Goal: Complete application form

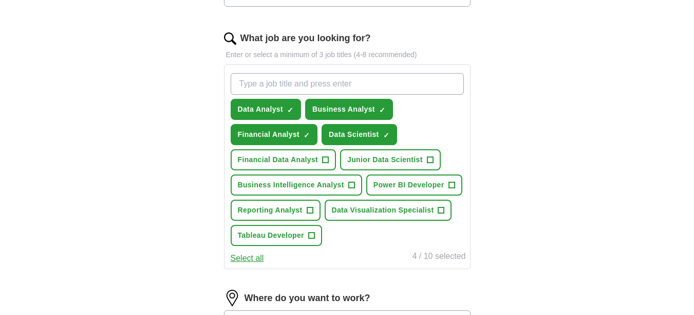
scroll to position [316, 0]
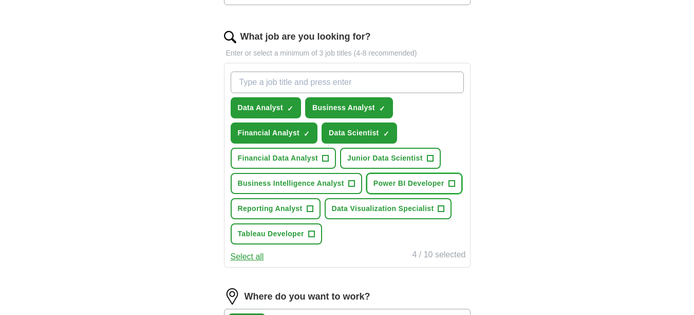
click at [447, 184] on button "Power BI Developer +" at bounding box center [414, 183] width 96 height 21
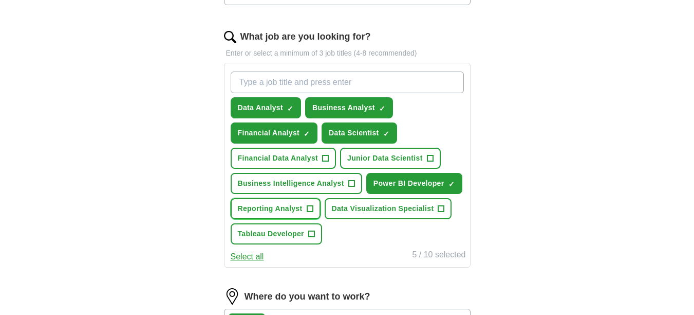
click at [309, 206] on span "+" at bounding box center [310, 209] width 6 height 8
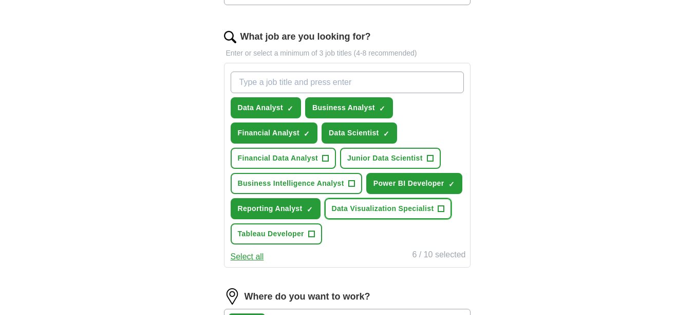
click at [439, 206] on span "+" at bounding box center [441, 209] width 6 height 8
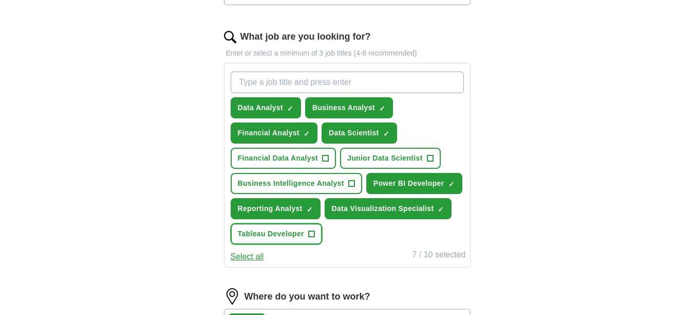
click at [311, 233] on span "+" at bounding box center [311, 234] width 6 height 8
click at [323, 156] on span "+" at bounding box center [326, 158] width 6 height 8
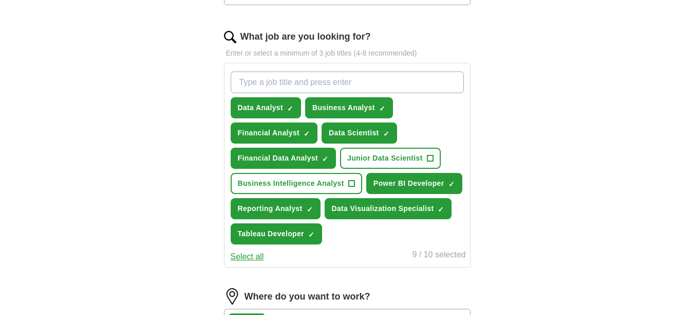
click at [251, 253] on button "Select all" at bounding box center [247, 256] width 33 height 12
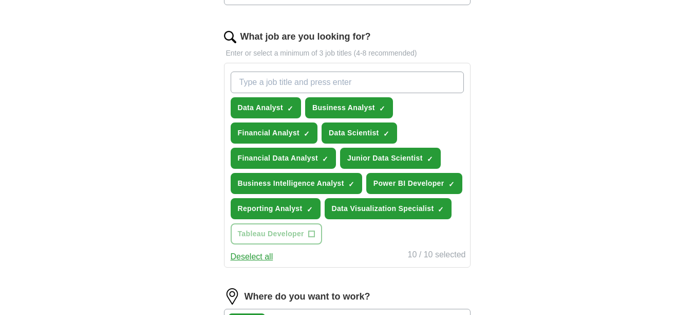
click at [363, 240] on div "Data Analyst ✓ × Business Analyst ✓ × Financial Analyst ✓ × Data Scientist ✓ × …" at bounding box center [347, 157] width 237 height 181
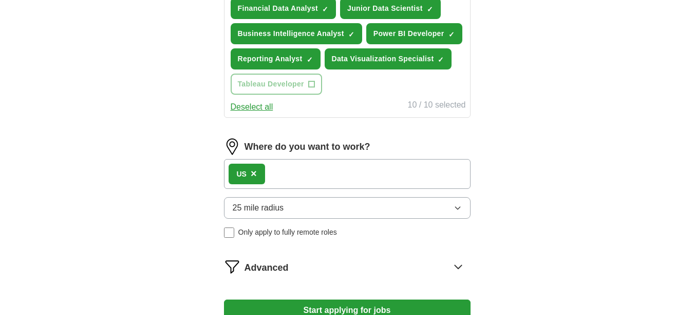
scroll to position [467, 0]
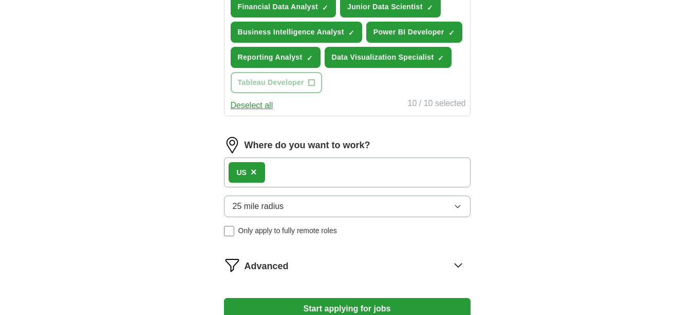
click at [455, 207] on icon "button" at bounding box center [458, 206] width 8 height 8
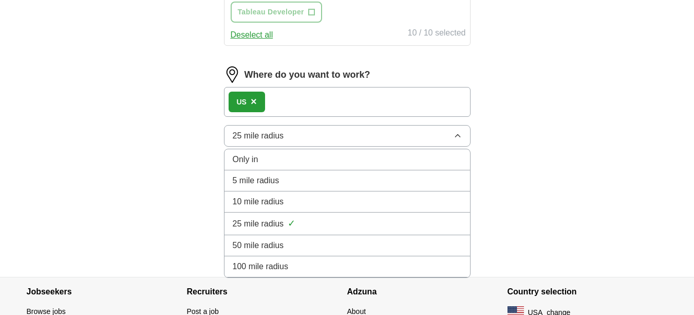
scroll to position [534, 0]
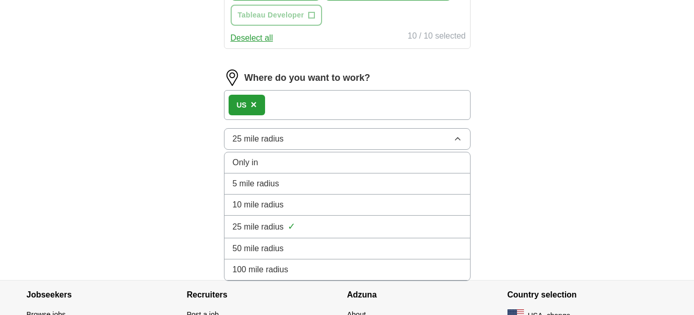
click at [461, 133] on button "25 mile radius" at bounding box center [347, 139] width 247 height 22
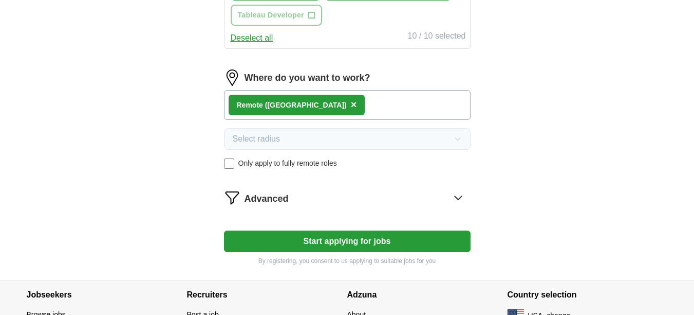
click at [277, 195] on span "Advanced" at bounding box center [267, 199] width 44 height 14
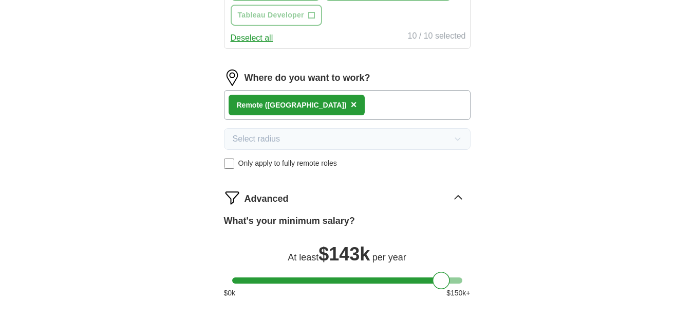
click at [294, 199] on div "Advanced" at bounding box center [358, 197] width 226 height 16
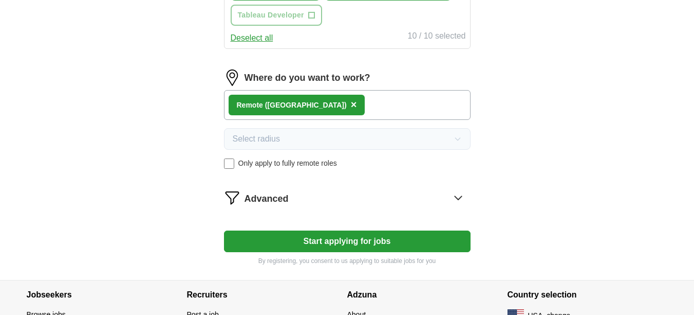
click at [315, 240] on button "Start applying for jobs" at bounding box center [347, 241] width 247 height 22
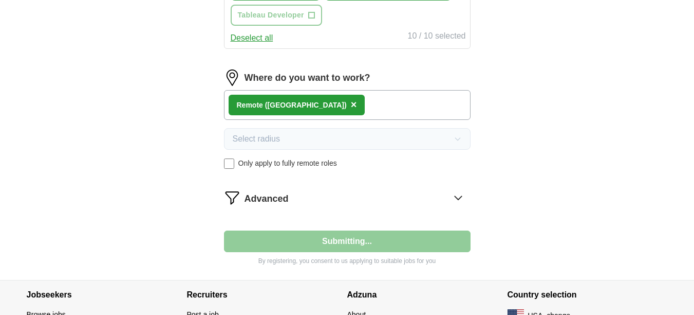
select select "**"
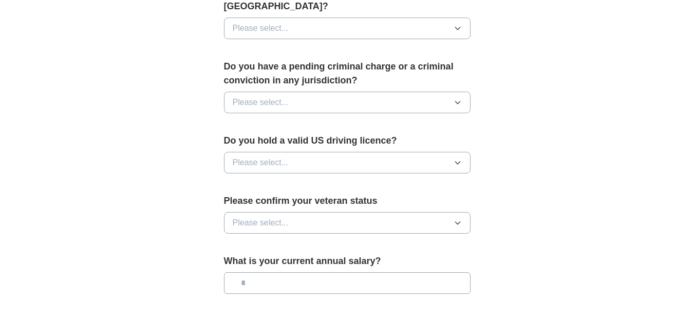
scroll to position [550, 0]
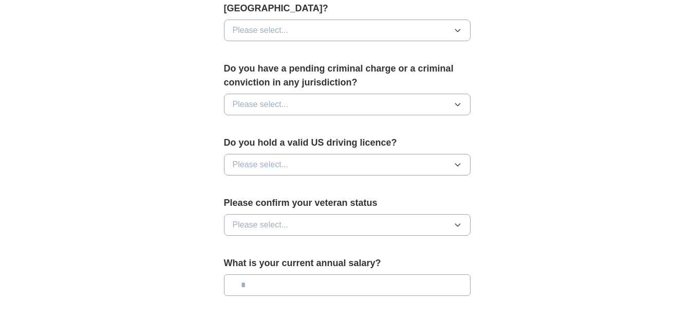
click at [456, 220] on icon "button" at bounding box center [458, 224] width 8 height 8
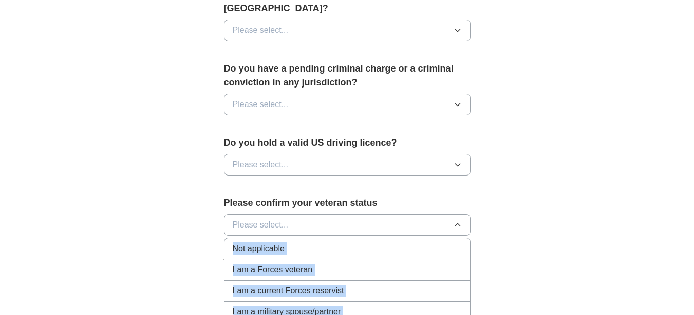
click at [457, 220] on icon "button" at bounding box center [458, 224] width 8 height 8
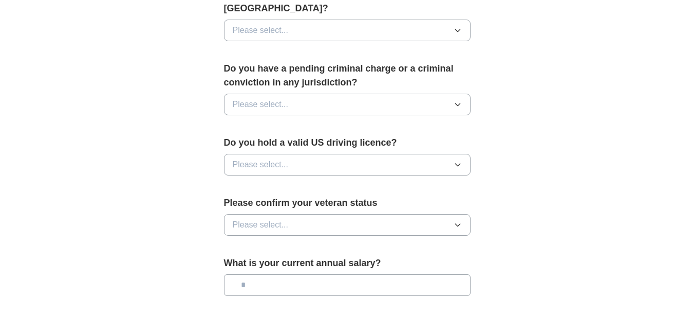
click at [457, 224] on icon "button" at bounding box center [457, 225] width 5 height 3
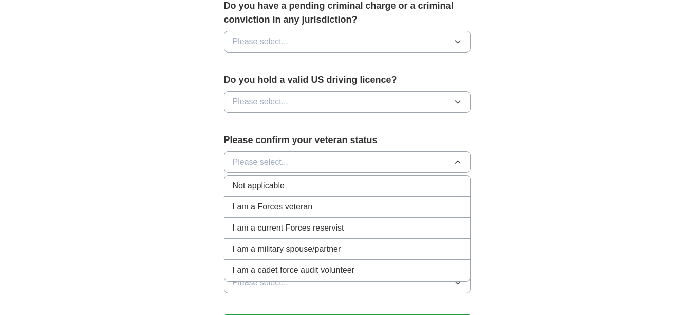
scroll to position [625, 0]
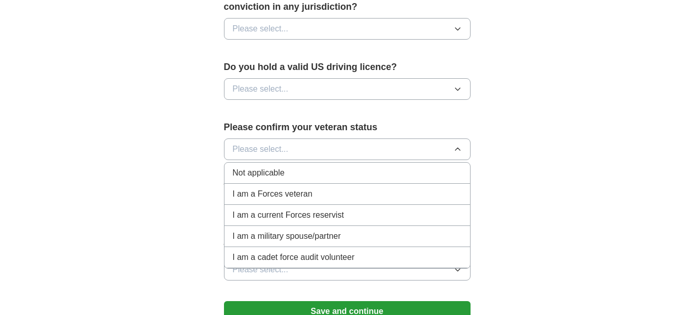
click at [458, 145] on icon "button" at bounding box center [458, 149] width 8 height 8
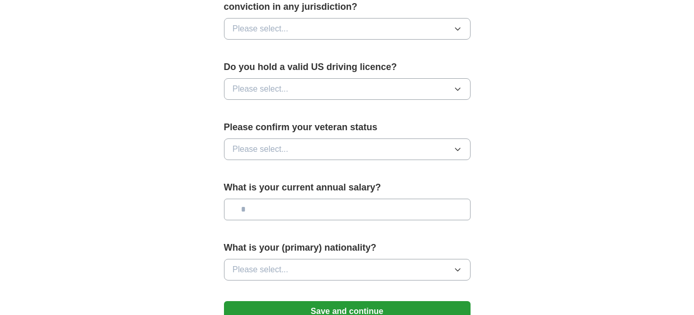
click at [456, 265] on icon "button" at bounding box center [458, 269] width 8 height 8
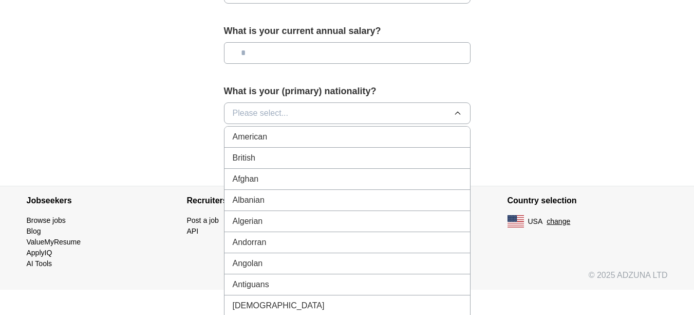
scroll to position [785, 0]
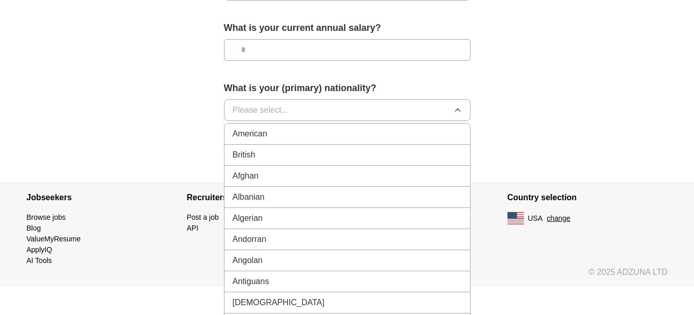
click at [461, 106] on icon "button" at bounding box center [458, 110] width 8 height 8
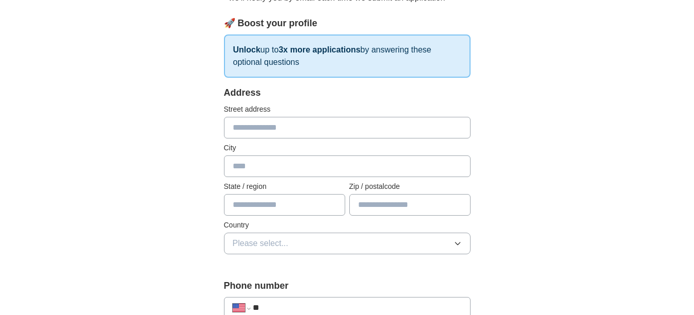
scroll to position [139, 0]
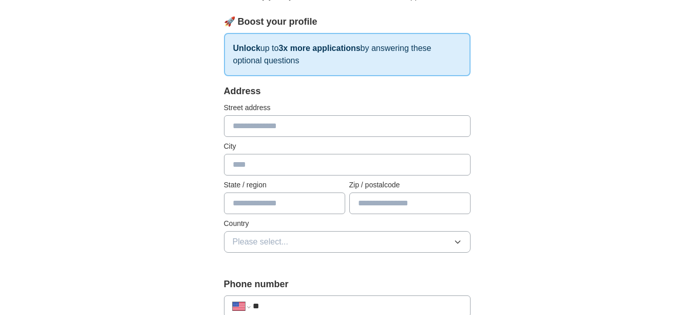
click at [308, 119] on input "text" at bounding box center [347, 126] width 247 height 22
type input "**********"
type input "*******"
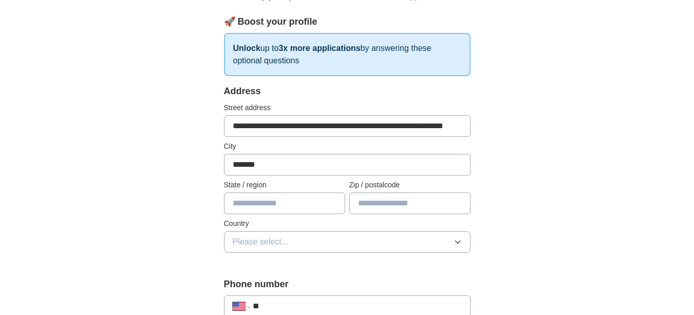
type input "*****"
select select "**"
type input "***"
click at [303, 205] on input "text" at bounding box center [284, 203] width 121 height 22
type input "*"
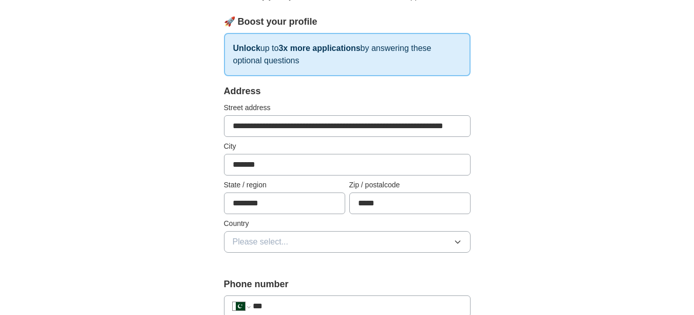
type input "********"
click at [314, 245] on button "Please select..." at bounding box center [347, 242] width 247 height 22
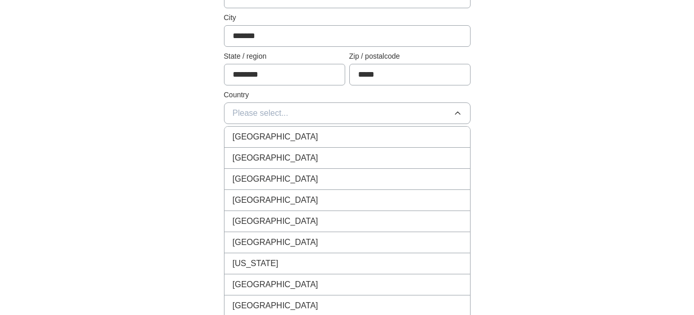
scroll to position [284, 0]
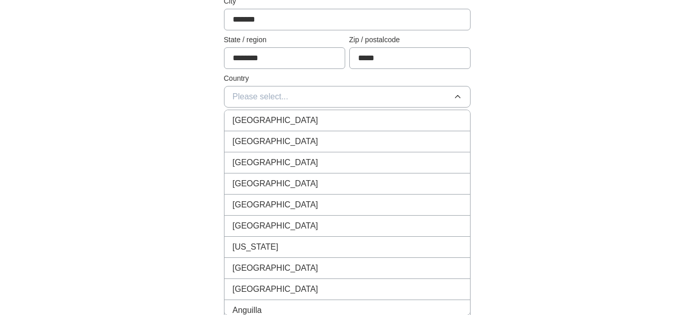
click at [288, 57] on input "********" at bounding box center [284, 58] width 121 height 22
type input "*"
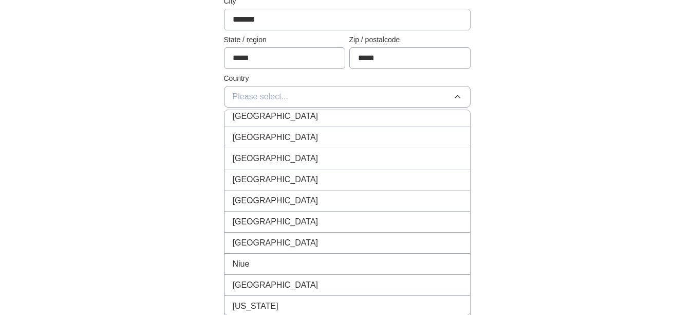
scroll to position [3420, 0]
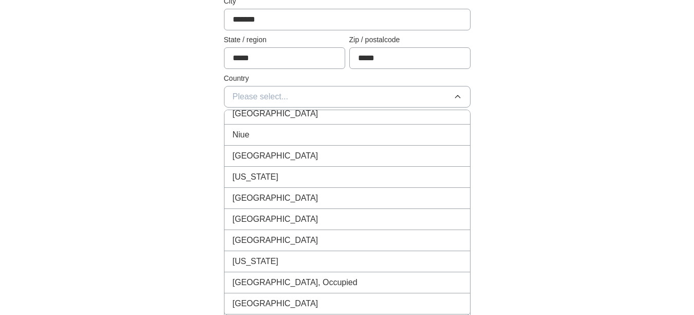
type input "*****"
click at [305, 239] on div "[GEOGRAPHIC_DATA]" at bounding box center [347, 240] width 229 height 12
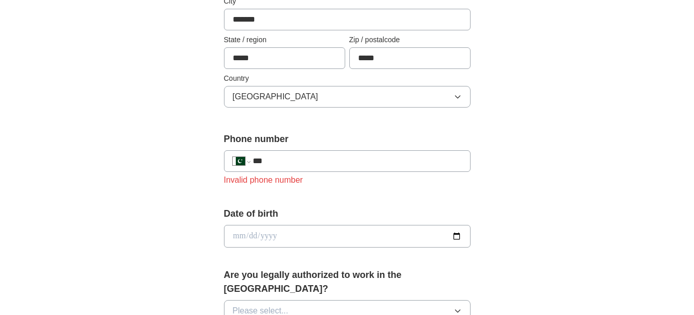
click at [314, 164] on input "***" at bounding box center [357, 161] width 209 height 12
type input "**********"
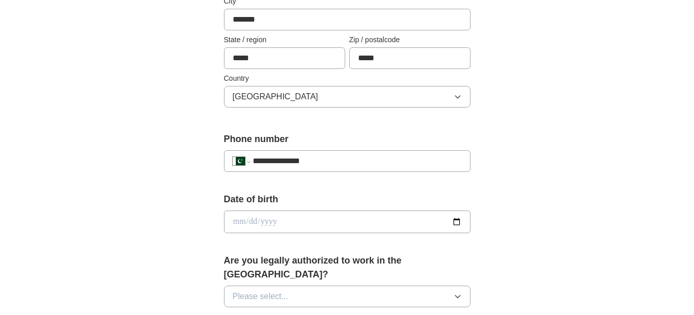
click at [458, 223] on input "date" at bounding box center [347, 221] width 247 height 23
type input "**********"
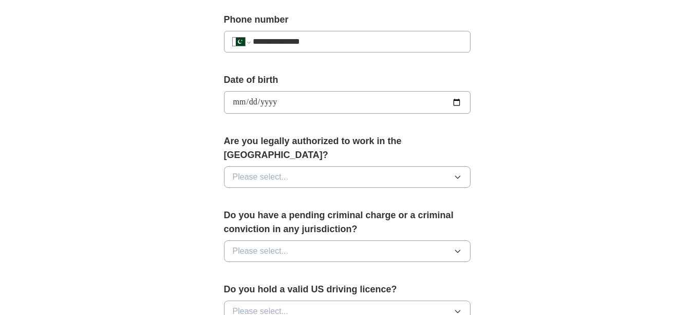
scroll to position [409, 0]
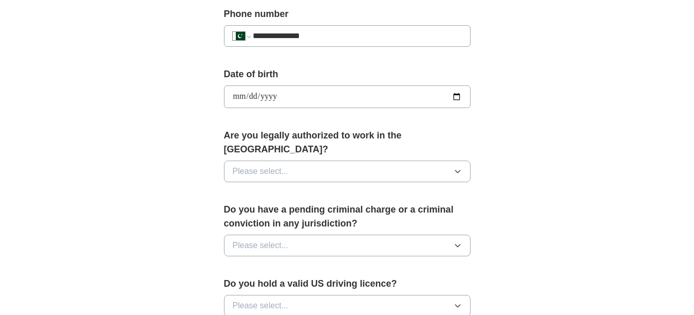
click at [459, 170] on icon "button" at bounding box center [457, 171] width 5 height 3
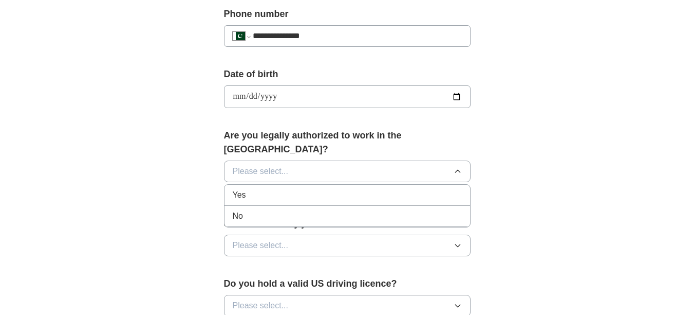
click at [352, 189] on div "Yes" at bounding box center [347, 195] width 229 height 12
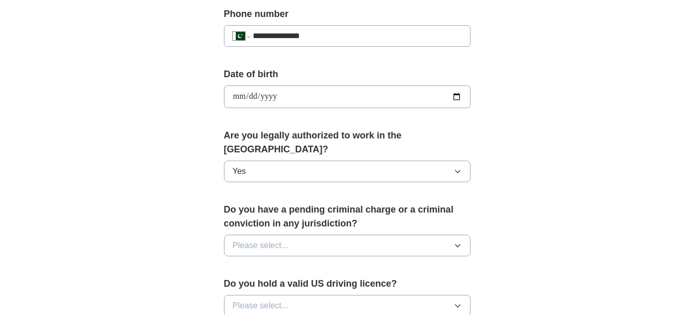
click at [461, 241] on icon "button" at bounding box center [458, 245] width 8 height 8
click at [334, 284] on div "No" at bounding box center [347, 290] width 229 height 12
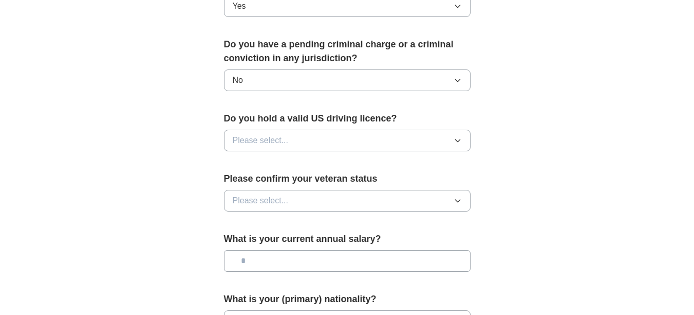
scroll to position [581, 0]
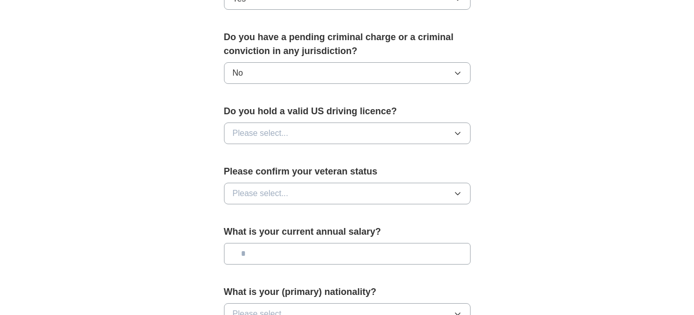
click at [457, 129] on icon "button" at bounding box center [458, 133] width 8 height 8
click at [381, 172] on div "No" at bounding box center [347, 178] width 229 height 12
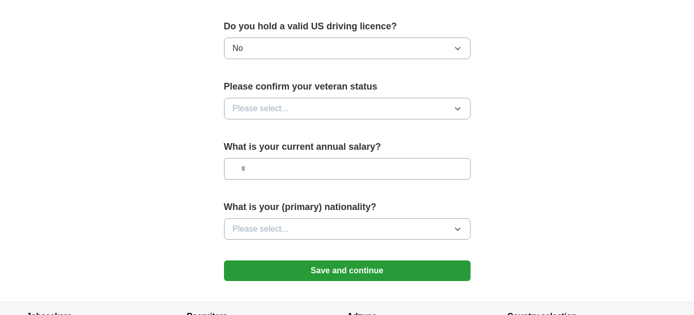
scroll to position [673, 0]
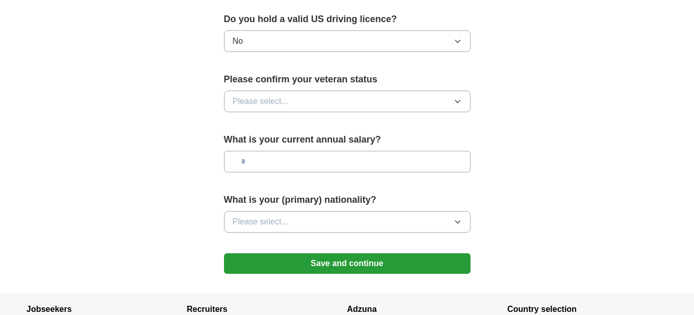
click at [463, 90] on button "Please select..." at bounding box center [347, 101] width 247 height 22
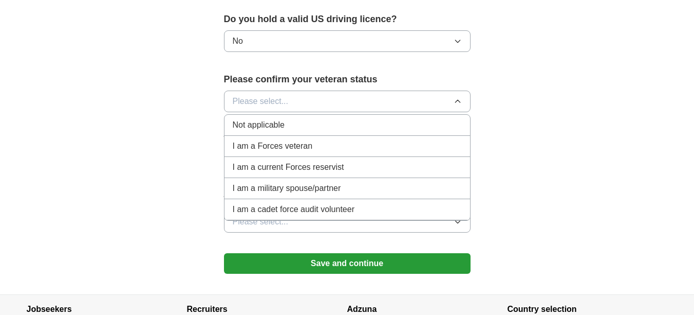
click at [403, 119] on div "Not applicable" at bounding box center [347, 125] width 229 height 12
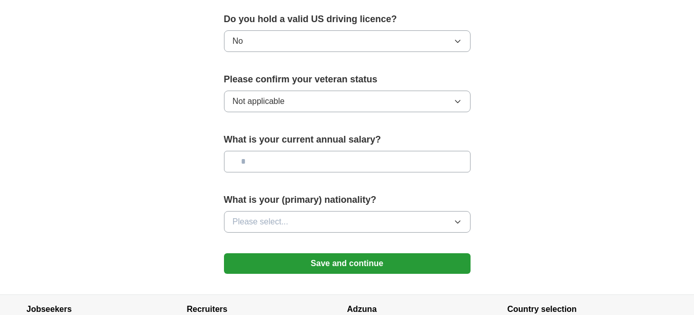
click at [375, 152] on input "text" at bounding box center [347, 162] width 247 height 22
click at [454, 211] on button "Please select..." at bounding box center [347, 222] width 247 height 22
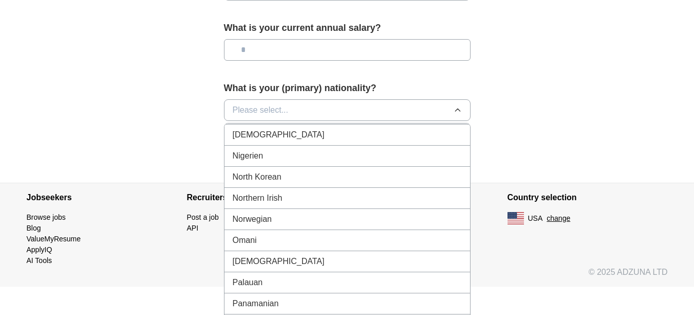
scroll to position [2773, 0]
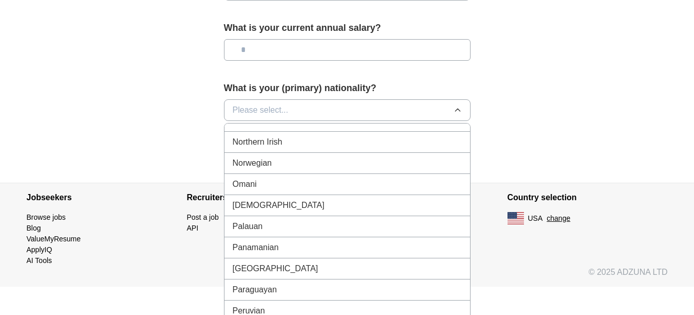
click at [249, 199] on span "[DEMOGRAPHIC_DATA]" at bounding box center [279, 205] width 92 height 12
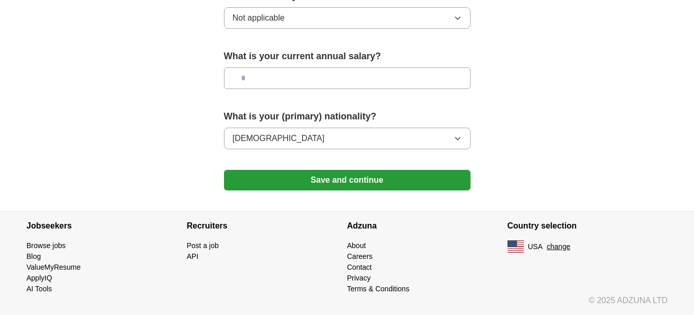
scroll to position [743, 0]
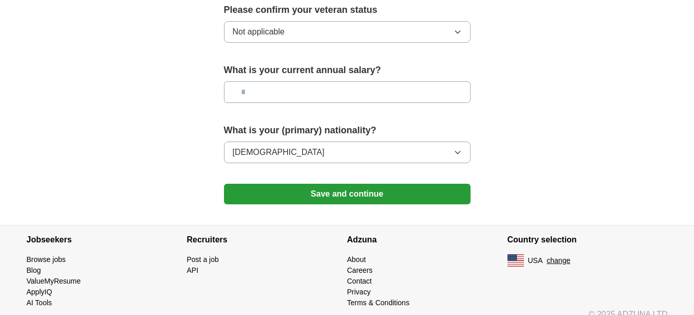
click at [310, 183] on button "Save and continue" at bounding box center [347, 193] width 247 height 21
